Goal: Information Seeking & Learning: Learn about a topic

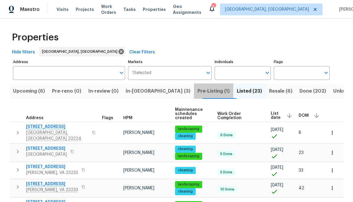
click at [197, 91] on span "Pre-Listing (1)" at bounding box center [213, 91] width 32 height 8
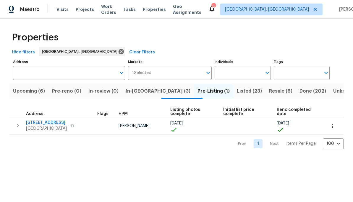
click at [45, 124] on span "[STREET_ADDRESS]" at bounding box center [46, 123] width 41 height 6
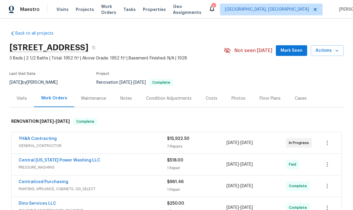
click at [236, 100] on div "Photos" at bounding box center [238, 98] width 14 height 6
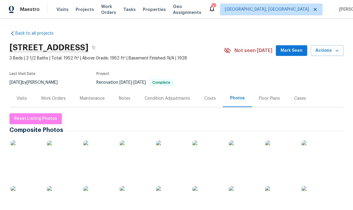
click at [23, 155] on img at bounding box center [26, 155] width 30 height 30
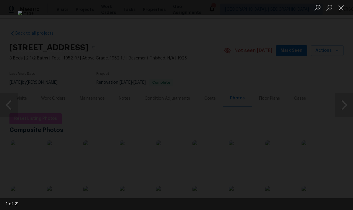
click at [341, 107] on button "Next image" at bounding box center [344, 105] width 18 height 24
click at [342, 106] on button "Next image" at bounding box center [344, 105] width 18 height 24
click at [343, 107] on button "Next image" at bounding box center [344, 105] width 18 height 24
click at [341, 104] on button "Next image" at bounding box center [344, 105] width 18 height 24
click at [343, 104] on button "Next image" at bounding box center [344, 105] width 18 height 24
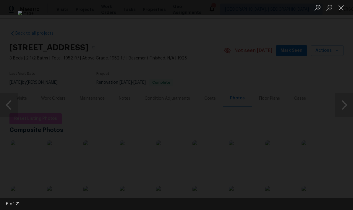
click at [341, 108] on button "Next image" at bounding box center [344, 105] width 18 height 24
click at [344, 108] on button "Next image" at bounding box center [344, 105] width 18 height 24
click at [340, 107] on button "Next image" at bounding box center [344, 105] width 18 height 24
click at [14, 110] on button "Previous image" at bounding box center [9, 105] width 18 height 24
click at [339, 104] on button "Next image" at bounding box center [344, 105] width 18 height 24
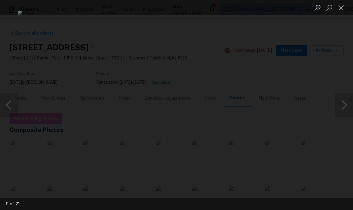
click at [341, 109] on button "Next image" at bounding box center [344, 105] width 18 height 24
click at [338, 109] on button "Next image" at bounding box center [344, 105] width 18 height 24
click at [339, 110] on button "Next image" at bounding box center [344, 105] width 18 height 24
click at [335, 113] on div "Lightbox" at bounding box center [176, 105] width 353 height 210
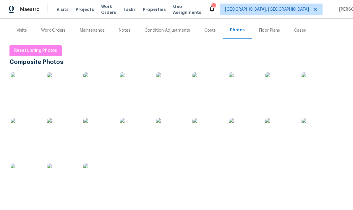
scroll to position [74, 0]
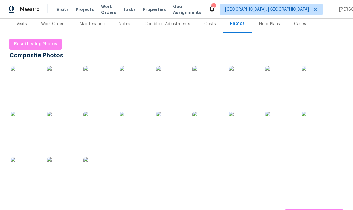
click at [24, 87] on img at bounding box center [26, 81] width 30 height 30
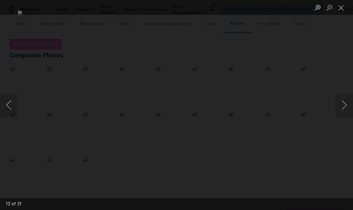
click at [341, 8] on button "Close lightbox" at bounding box center [341, 7] width 12 height 10
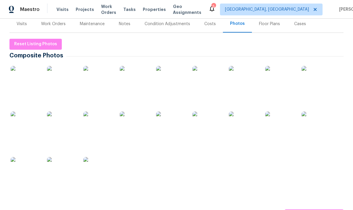
click at [214, 24] on div "Costs" at bounding box center [210, 23] width 26 height 17
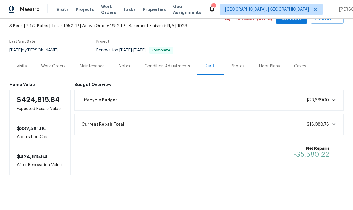
click at [239, 69] on div "Photos" at bounding box center [238, 66] width 14 height 6
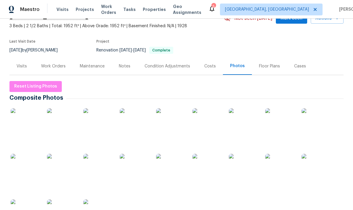
click at [170, 125] on img at bounding box center [171, 123] width 30 height 30
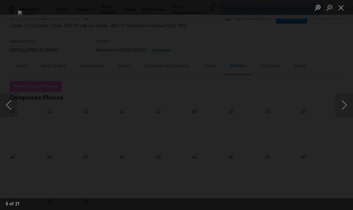
click at [344, 106] on button "Next image" at bounding box center [344, 105] width 18 height 24
click at [343, 109] on button "Next image" at bounding box center [344, 105] width 18 height 24
click at [344, 106] on button "Next image" at bounding box center [344, 105] width 18 height 24
click at [343, 107] on button "Next image" at bounding box center [344, 105] width 18 height 24
click at [341, 105] on button "Next image" at bounding box center [344, 105] width 18 height 24
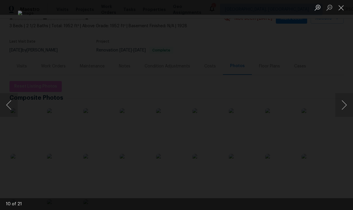
click at [341, 105] on button "Next image" at bounding box center [344, 105] width 18 height 24
click at [341, 104] on button "Next image" at bounding box center [344, 105] width 18 height 24
click at [343, 105] on button "Next image" at bounding box center [344, 105] width 18 height 24
click at [11, 108] on button "Previous image" at bounding box center [9, 105] width 18 height 24
click at [342, 103] on button "Next image" at bounding box center [344, 105] width 18 height 24
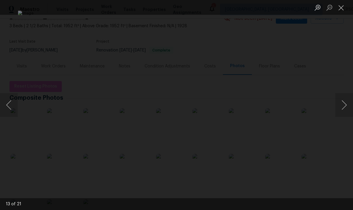
click at [343, 105] on button "Next image" at bounding box center [344, 105] width 18 height 24
click at [340, 107] on button "Next image" at bounding box center [344, 105] width 18 height 24
click at [341, 106] on button "Next image" at bounding box center [344, 105] width 18 height 24
click at [338, 108] on button "Next image" at bounding box center [344, 105] width 18 height 24
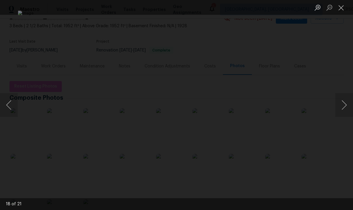
click at [341, 106] on button "Next image" at bounding box center [344, 105] width 18 height 24
click at [339, 107] on button "Next image" at bounding box center [344, 105] width 18 height 24
click at [342, 106] on button "Next image" at bounding box center [344, 105] width 18 height 24
click at [341, 107] on button "Next image" at bounding box center [344, 105] width 18 height 24
click at [342, 106] on button "Next image" at bounding box center [344, 105] width 18 height 24
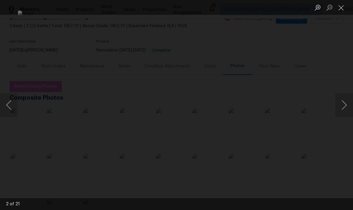
click at [8, 101] on button "Previous image" at bounding box center [9, 105] width 18 height 24
click at [345, 106] on button "Next image" at bounding box center [344, 105] width 18 height 24
click at [342, 106] on button "Next image" at bounding box center [344, 105] width 18 height 24
click at [340, 107] on button "Next image" at bounding box center [344, 105] width 18 height 24
click at [341, 106] on button "Next image" at bounding box center [344, 105] width 18 height 24
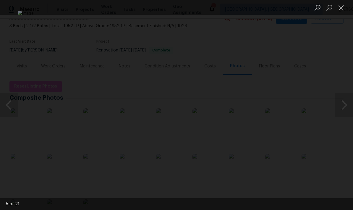
click at [340, 12] on button "Close lightbox" at bounding box center [341, 7] width 12 height 10
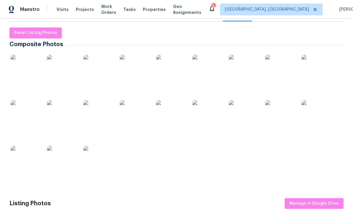
scroll to position [95, 0]
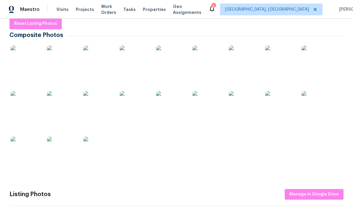
click at [30, 61] on img at bounding box center [26, 60] width 30 height 30
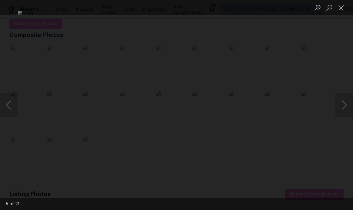
click at [336, 111] on button "Next image" at bounding box center [344, 105] width 18 height 24
click at [339, 114] on button "Next image" at bounding box center [344, 105] width 18 height 24
click at [335, 117] on div "Lightbox" at bounding box center [176, 105] width 353 height 210
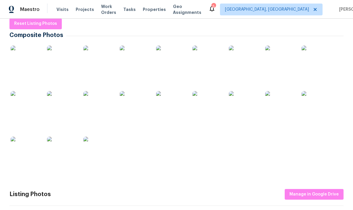
click at [246, 63] on img at bounding box center [244, 60] width 30 height 30
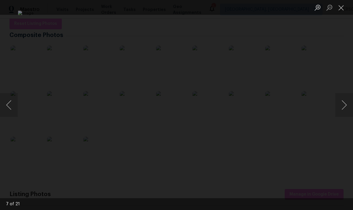
click at [342, 105] on button "Next image" at bounding box center [344, 105] width 18 height 24
click at [341, 107] on button "Next image" at bounding box center [344, 105] width 18 height 24
click at [340, 108] on button "Next image" at bounding box center [344, 105] width 18 height 24
click at [340, 109] on button "Next image" at bounding box center [344, 105] width 18 height 24
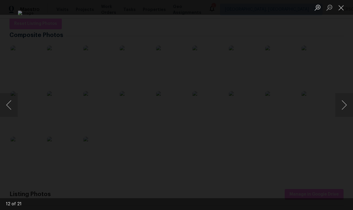
click at [340, 108] on button "Next image" at bounding box center [344, 105] width 18 height 24
click at [339, 110] on button "Next image" at bounding box center [344, 105] width 18 height 24
click at [339, 109] on button "Next image" at bounding box center [344, 105] width 18 height 24
click at [339, 110] on button "Next image" at bounding box center [344, 105] width 18 height 24
click at [341, 109] on button "Next image" at bounding box center [344, 105] width 18 height 24
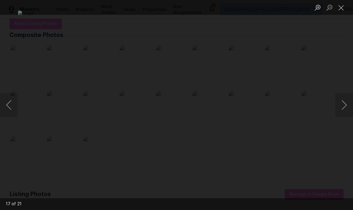
click at [339, 110] on button "Next image" at bounding box center [344, 105] width 18 height 24
click at [338, 112] on button "Next image" at bounding box center [344, 105] width 18 height 24
click at [338, 111] on button "Next image" at bounding box center [344, 105] width 18 height 24
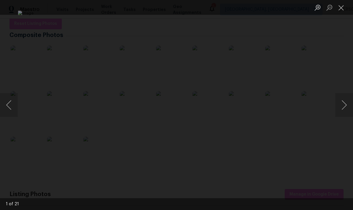
click at [339, 112] on button "Next image" at bounding box center [344, 105] width 18 height 24
click at [338, 113] on button "Next image" at bounding box center [344, 105] width 18 height 24
click at [343, 13] on button "Close lightbox" at bounding box center [341, 7] width 12 height 10
